Goal: Transaction & Acquisition: Purchase product/service

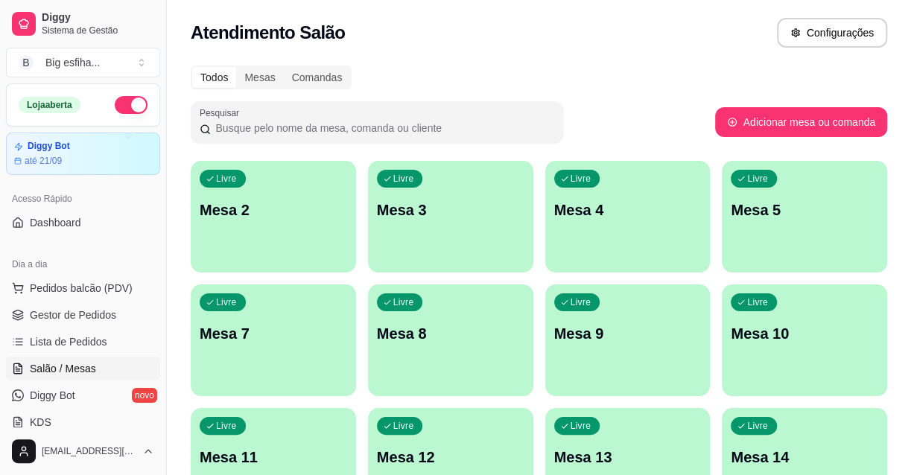
click at [294, 249] on div "Livre Mesa 2" at bounding box center [273, 208] width 165 height 94
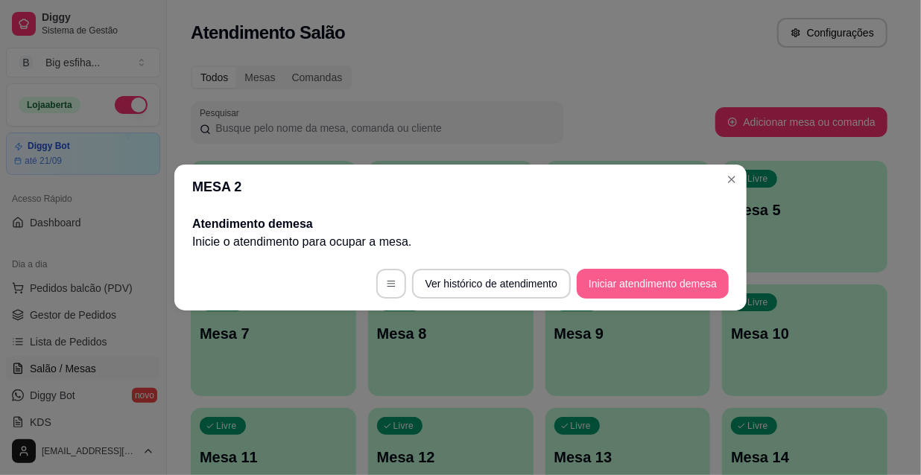
click at [648, 287] on button "Iniciar atendimento de mesa" at bounding box center [653, 284] width 152 height 30
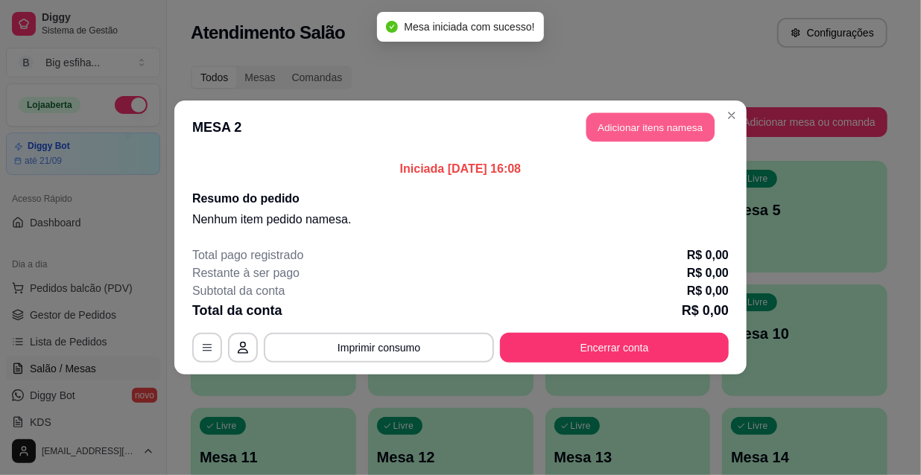
click at [667, 132] on button "Adicionar itens na mesa" at bounding box center [650, 127] width 128 height 29
click at [516, 93] on input "Pesquisa" at bounding box center [298, 90] width 518 height 15
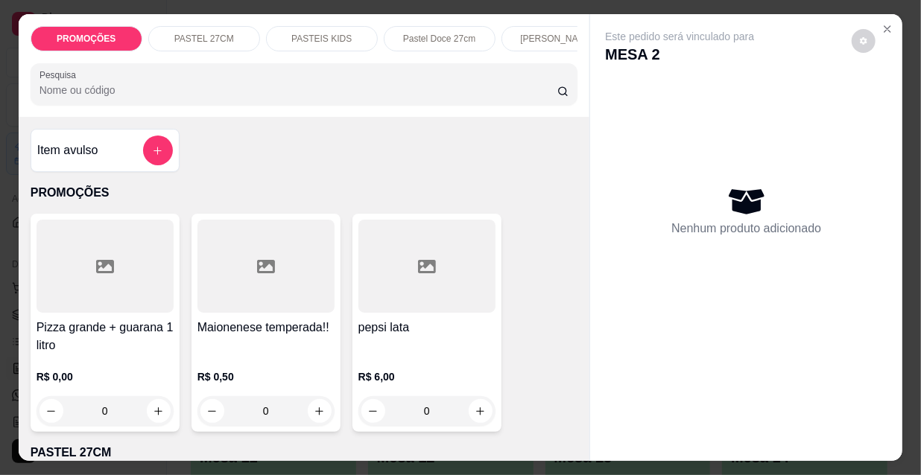
click at [395, 95] on input "Pesquisa" at bounding box center [298, 90] width 518 height 15
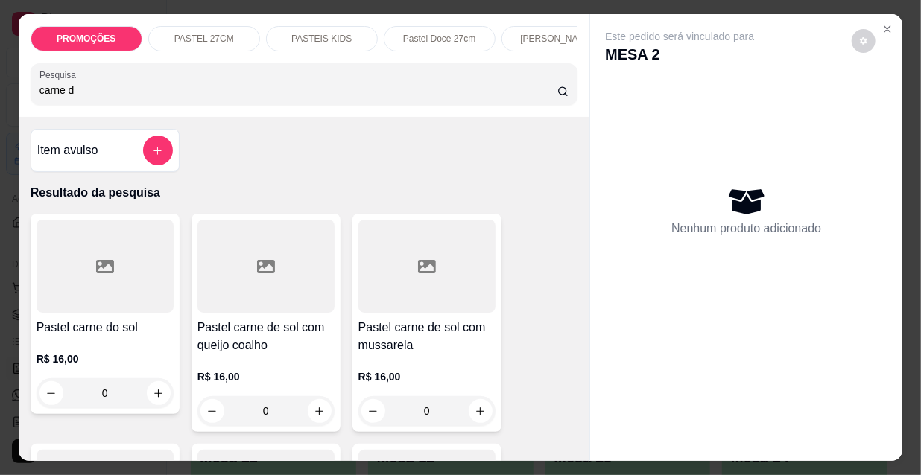
type input "carne d"
click at [380, 284] on div at bounding box center [426, 266] width 137 height 93
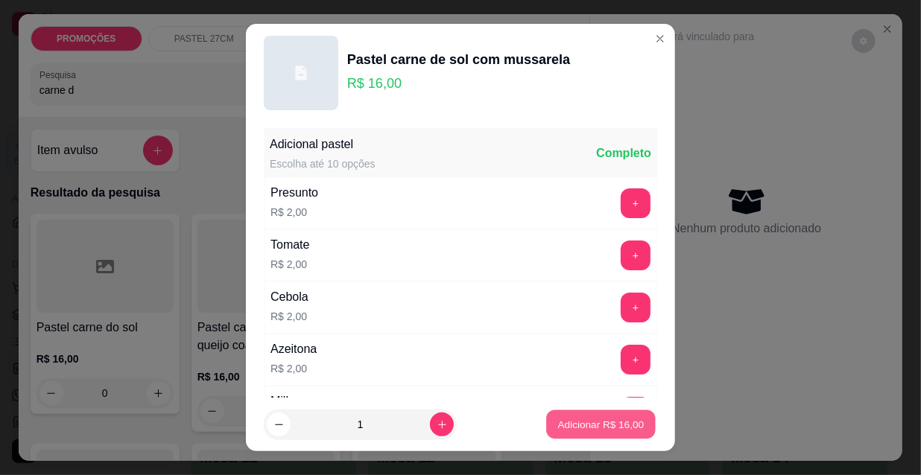
click at [570, 420] on p "Adicionar R$ 16,00" at bounding box center [601, 424] width 86 height 14
type input "1"
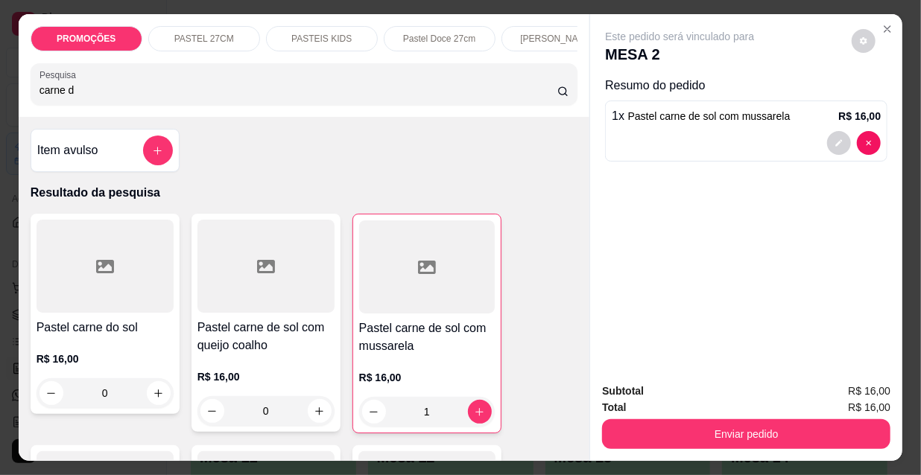
drag, startPoint x: 79, startPoint y: 94, endPoint x: 0, endPoint y: 92, distance: 79.0
click at [0, 92] on div "PROMOÇÕES PASTEL 27CM PASTEIS KIDS Pastel Doce 27cm Esfihas Salgadas Esfihas do…" at bounding box center [460, 237] width 921 height 475
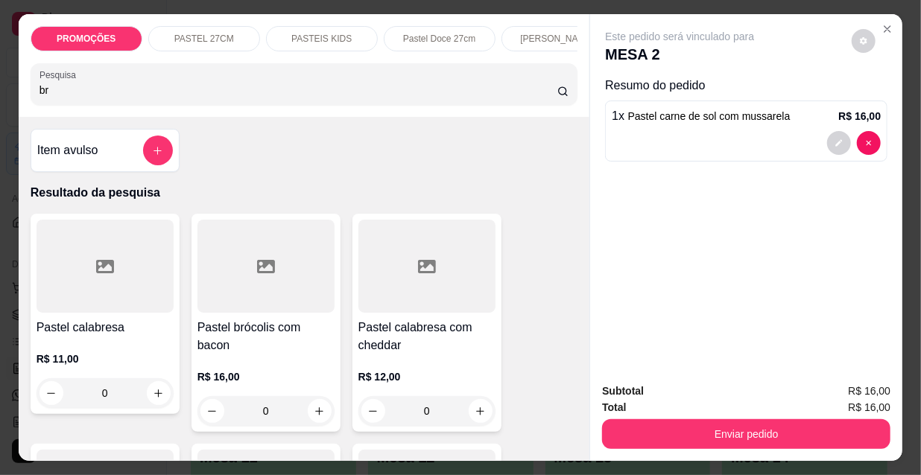
type input "br"
click at [261, 307] on div at bounding box center [265, 266] width 137 height 93
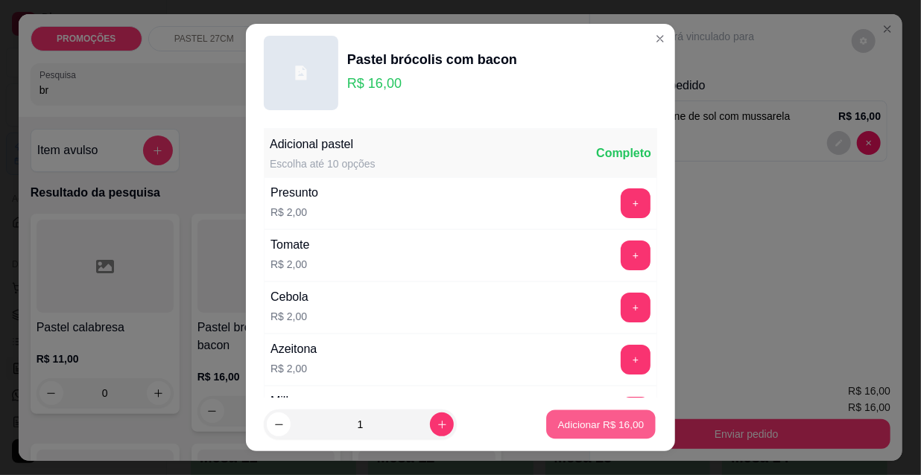
click at [578, 424] on p "Adicionar R$ 16,00" at bounding box center [601, 424] width 86 height 14
type input "1"
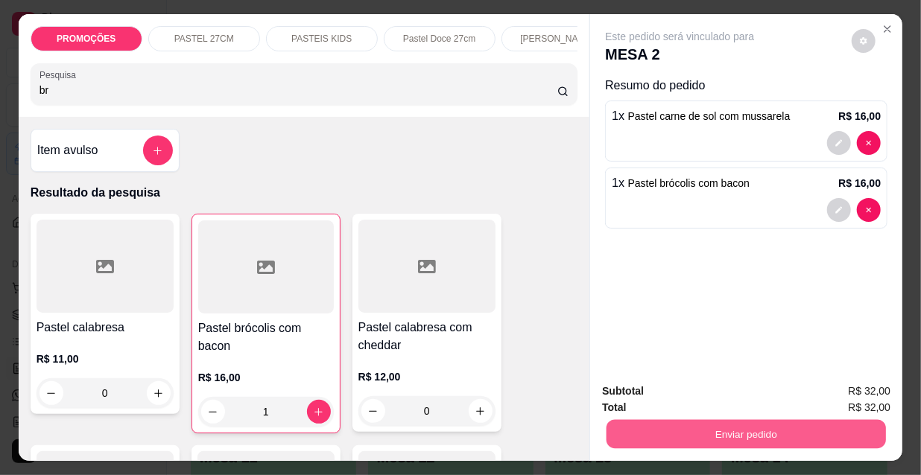
click at [668, 435] on button "Enviar pedido" at bounding box center [746, 434] width 279 height 29
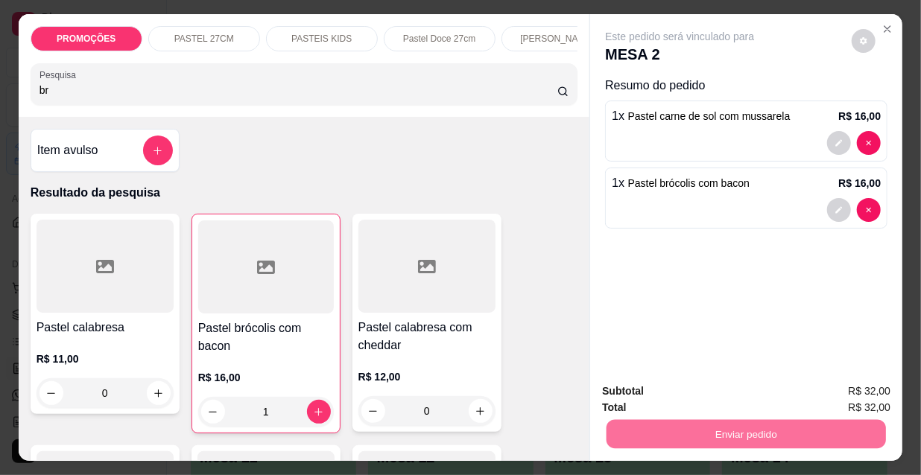
click at [669, 397] on button "Não registrar e enviar pedido" at bounding box center [698, 393] width 151 height 28
